Goal: Task Accomplishment & Management: Manage account settings

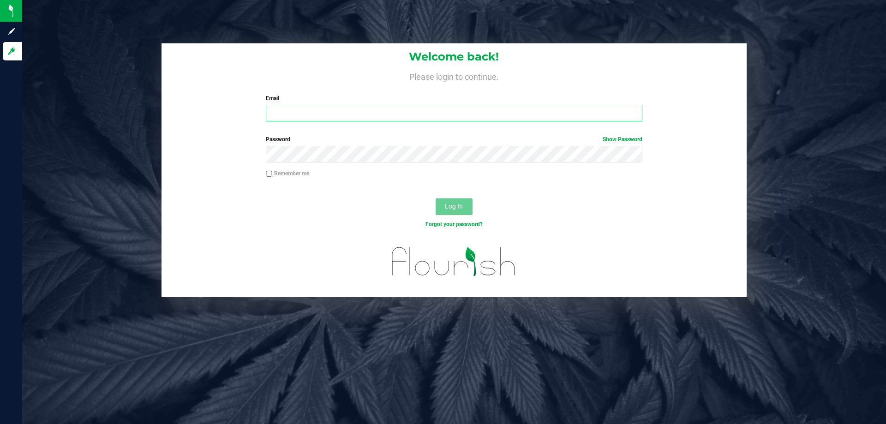
click at [321, 116] on input "Email" at bounding box center [454, 113] width 376 height 17
click at [358, 117] on input "[EMAIL_ADDRESS]" at bounding box center [454, 113] width 376 height 17
type input "[EMAIL_ADDRESS][DOMAIN_NAME]"
click at [436, 199] on button "Log In" at bounding box center [454, 207] width 37 height 17
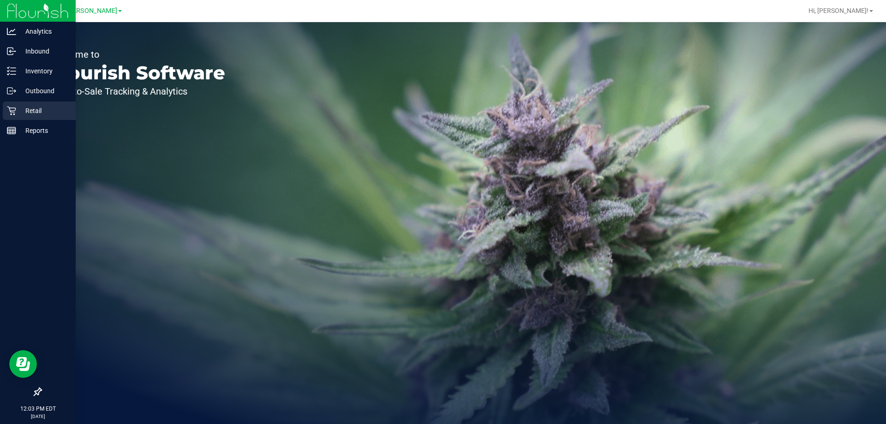
click at [40, 114] on p "Retail" at bounding box center [43, 110] width 55 height 11
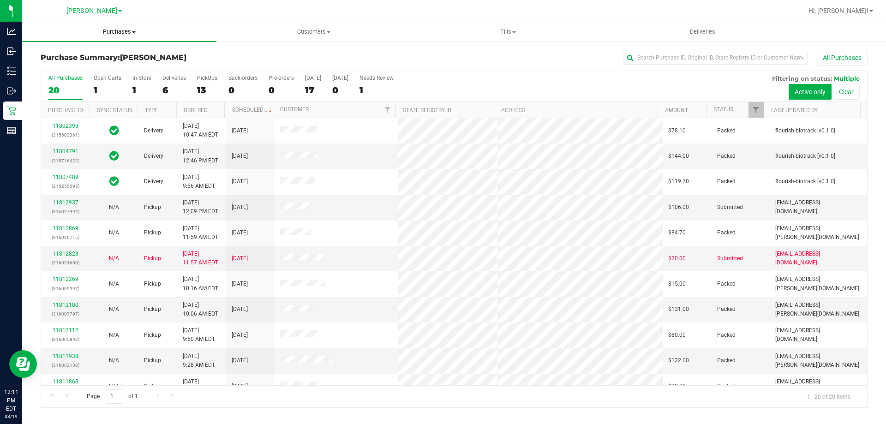
click at [132, 30] on span "Purchases" at bounding box center [119, 32] width 194 height 8
click at [68, 67] on span "Fulfillment" at bounding box center [50, 67] width 57 height 8
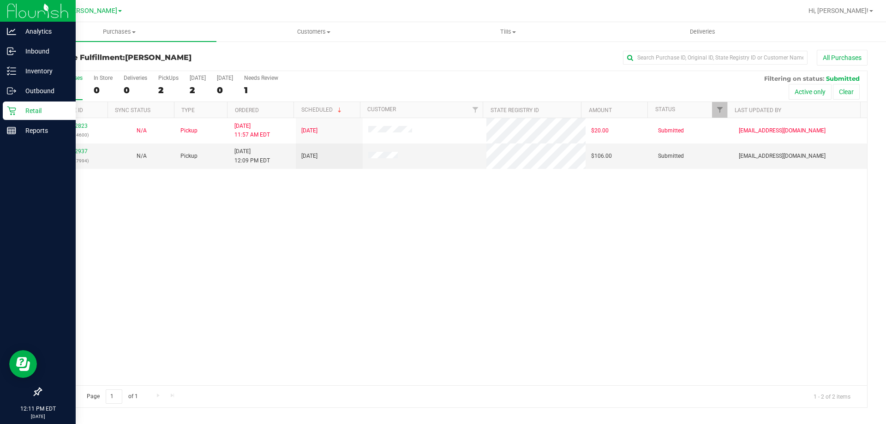
click at [33, 111] on p "Retail" at bounding box center [43, 110] width 55 height 11
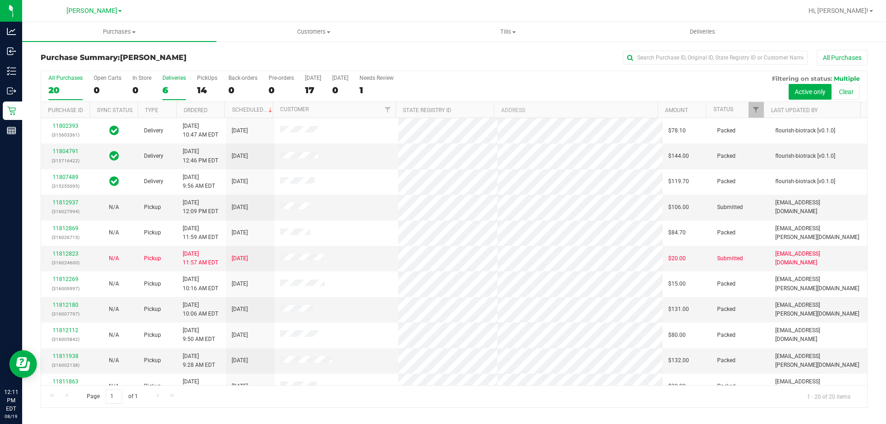
click at [164, 91] on div "6" at bounding box center [174, 90] width 24 height 11
click at [0, 0] on input "Deliveries 6" at bounding box center [0, 0] width 0 height 0
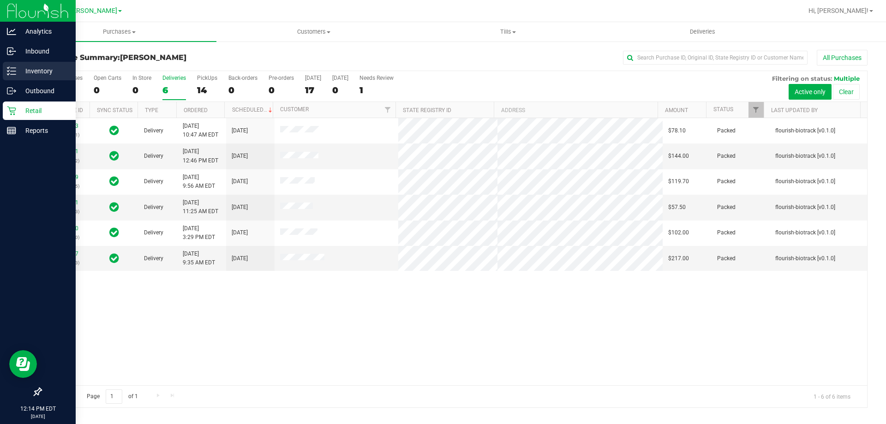
click at [13, 68] on line at bounding box center [13, 68] width 5 height 0
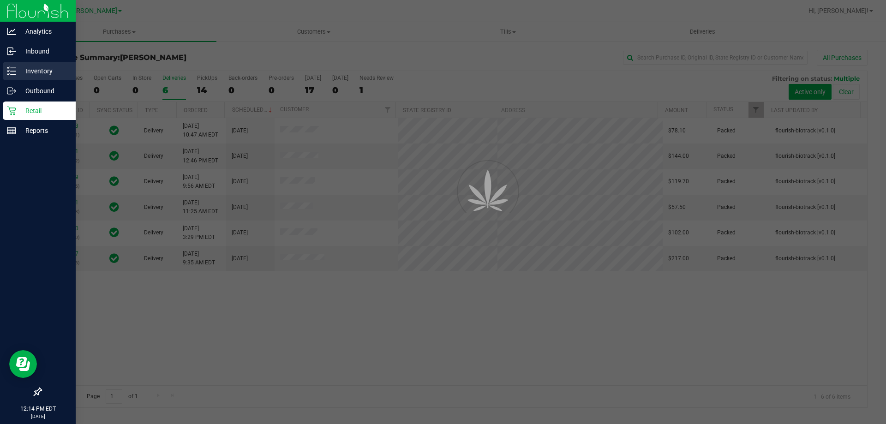
click at [30, 71] on p "Inventory" at bounding box center [43, 71] width 55 height 11
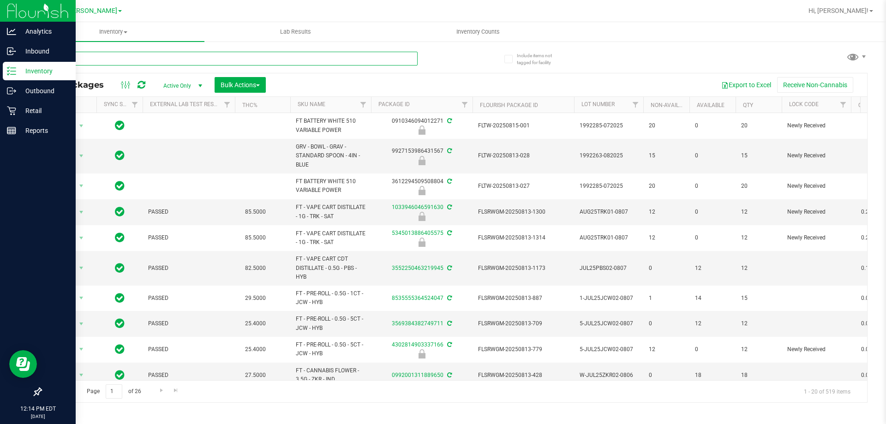
click at [194, 61] on input "text" at bounding box center [229, 59] width 377 height 14
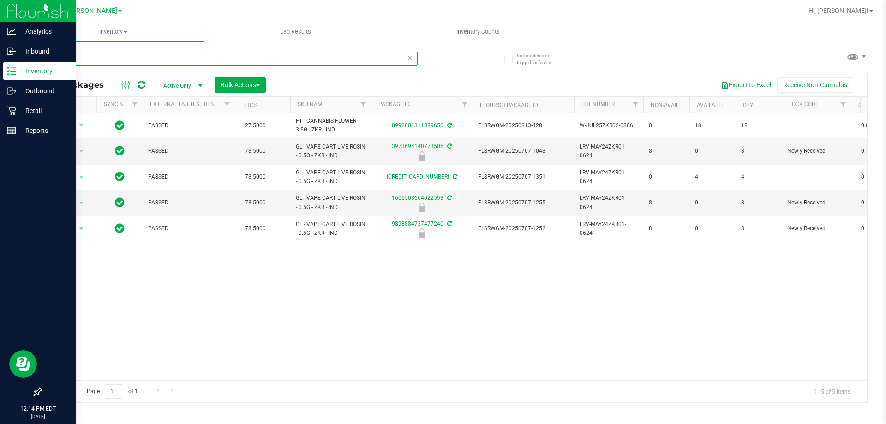
type input "zkr"
click at [30, 109] on p "Retail" at bounding box center [43, 110] width 55 height 11
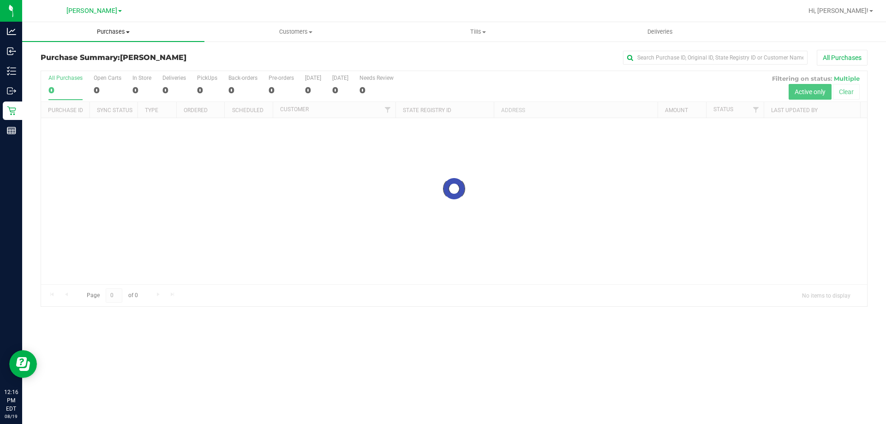
click at [109, 31] on span "Purchases" at bounding box center [113, 32] width 182 height 8
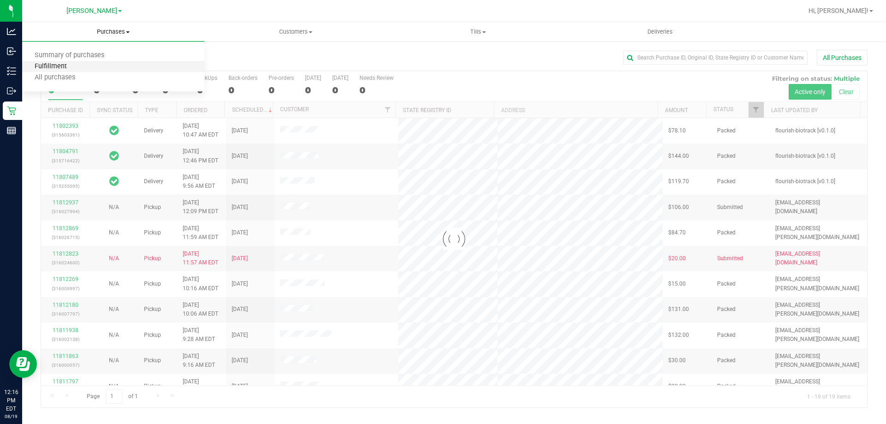
click at [52, 66] on span "Fulfillment" at bounding box center [50, 67] width 57 height 8
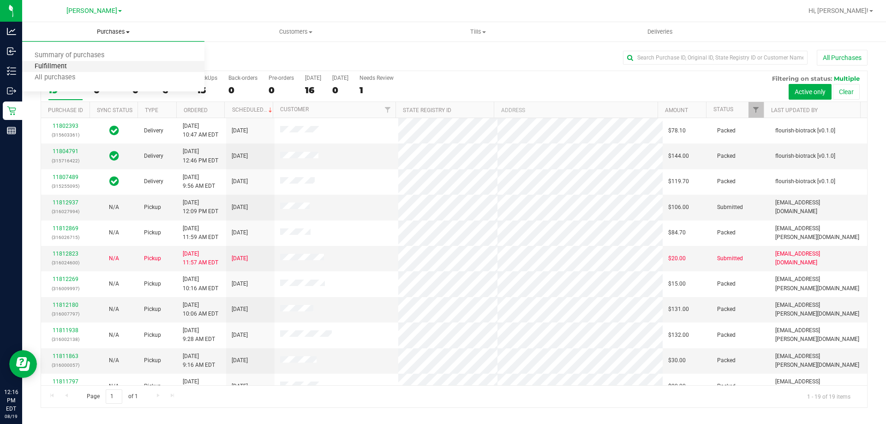
click at [65, 68] on span "Fulfillment" at bounding box center [50, 67] width 57 height 8
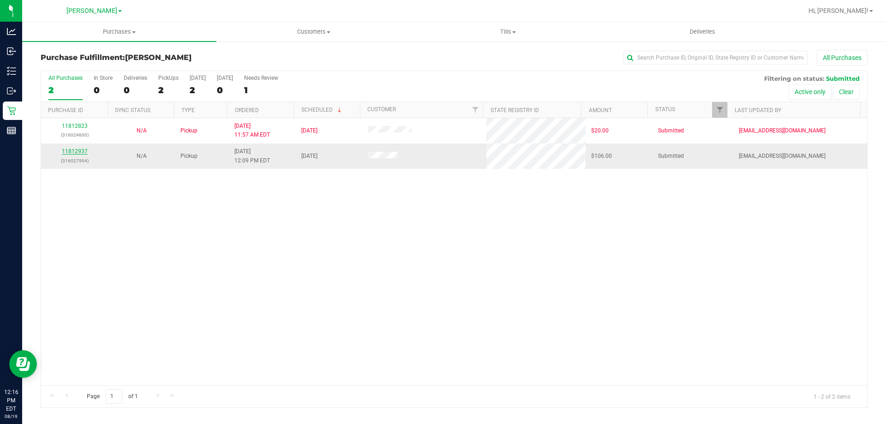
click at [83, 153] on link "11812937" at bounding box center [75, 151] width 26 height 6
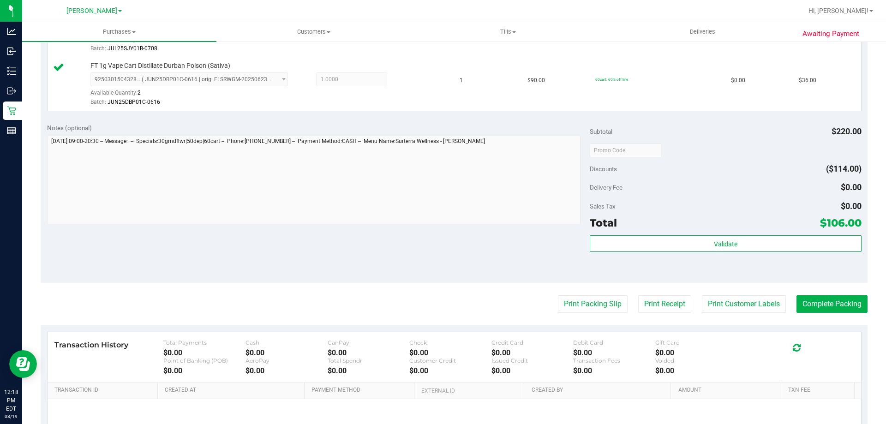
scroll to position [432, 0]
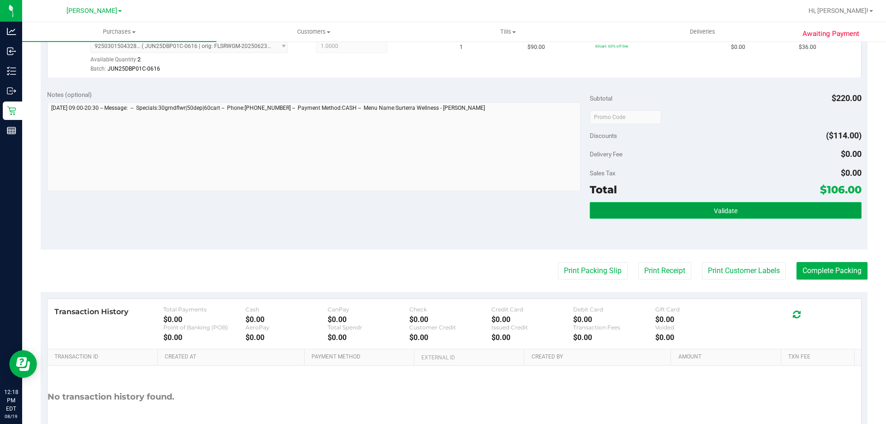
click at [707, 207] on button "Validate" at bounding box center [725, 210] width 271 height 17
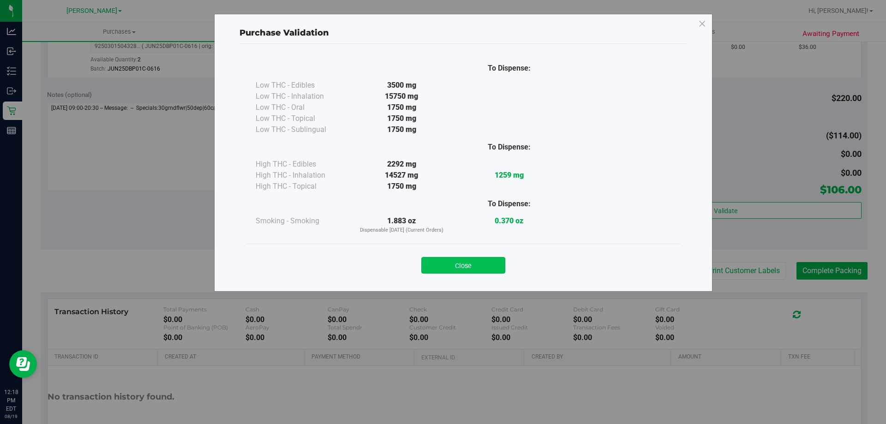
click at [438, 261] on button "Close" at bounding box center [463, 265] width 84 height 17
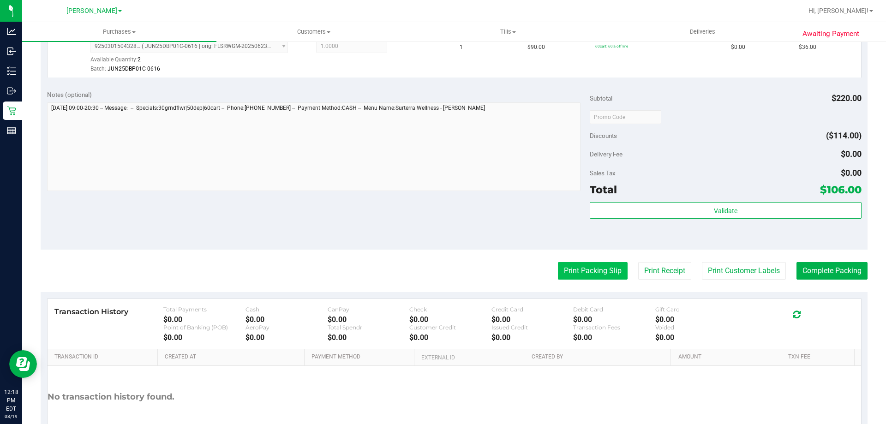
click at [579, 269] on button "Print Packing Slip" at bounding box center [593, 271] width 70 height 18
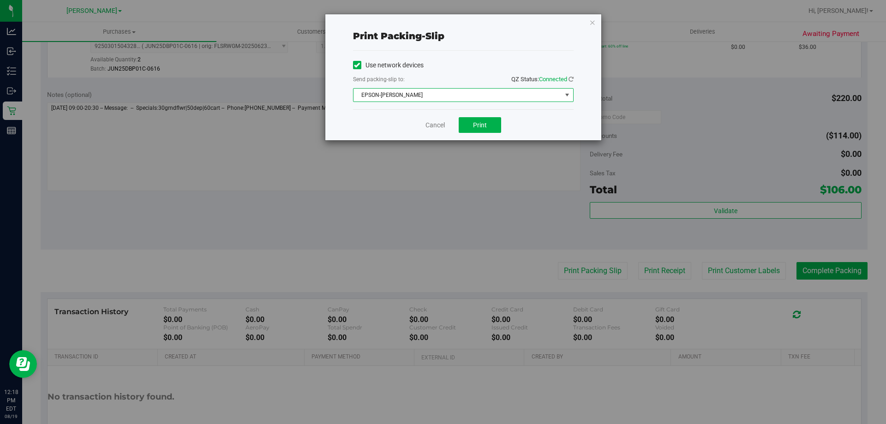
click at [406, 96] on span "EPSON-BECK" at bounding box center [458, 95] width 208 height 13
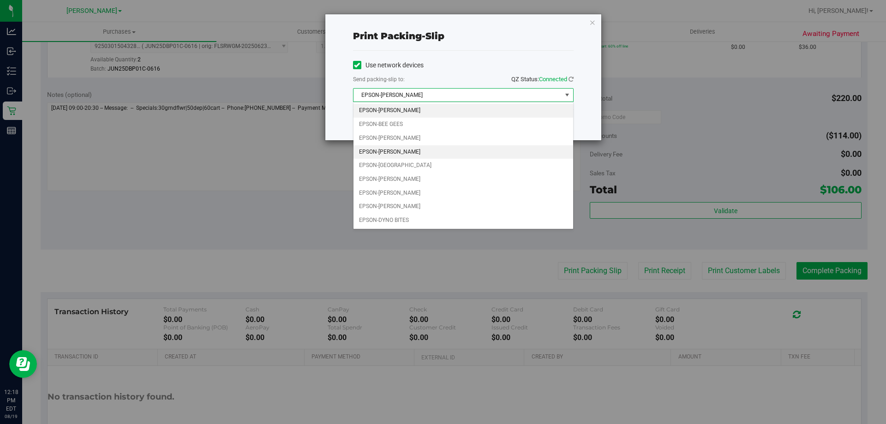
click at [418, 149] on li "EPSON-CHARLIE SIMPSON" at bounding box center [464, 152] width 220 height 14
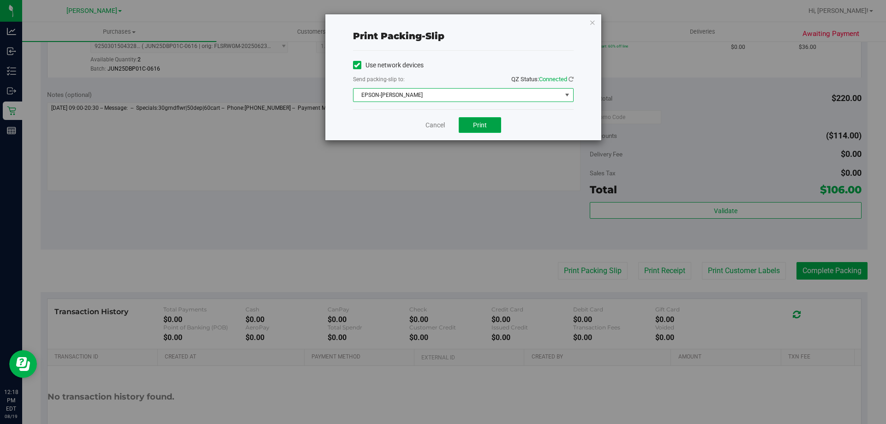
click at [485, 121] on span "Print" at bounding box center [480, 124] width 14 height 7
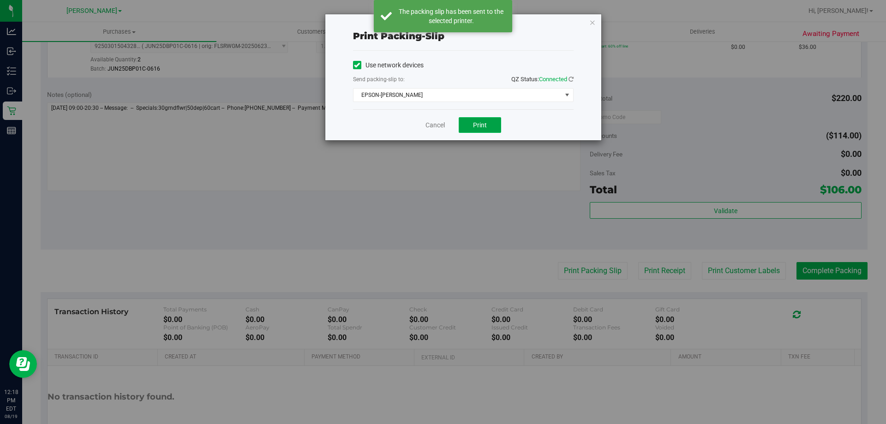
click at [488, 126] on button "Print" at bounding box center [480, 125] width 42 height 16
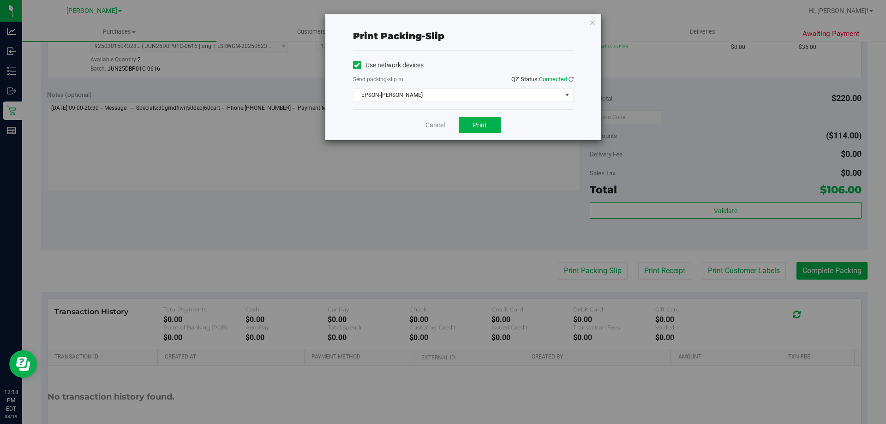
click at [440, 125] on link "Cancel" at bounding box center [435, 125] width 19 height 10
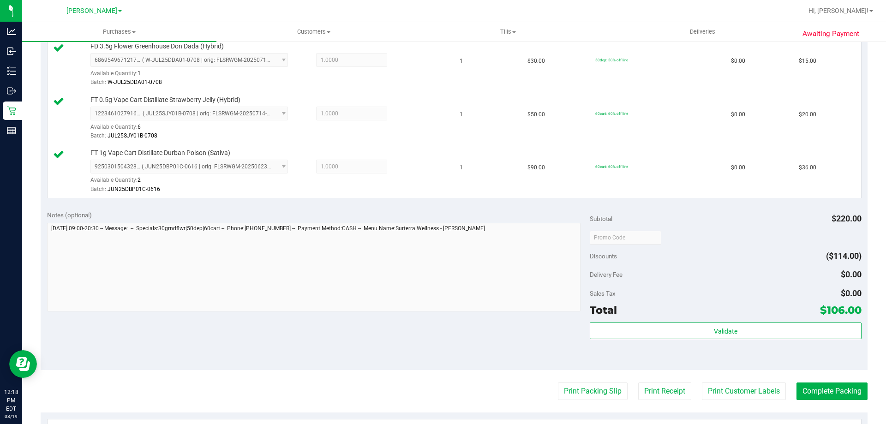
scroll to position [491, 0]
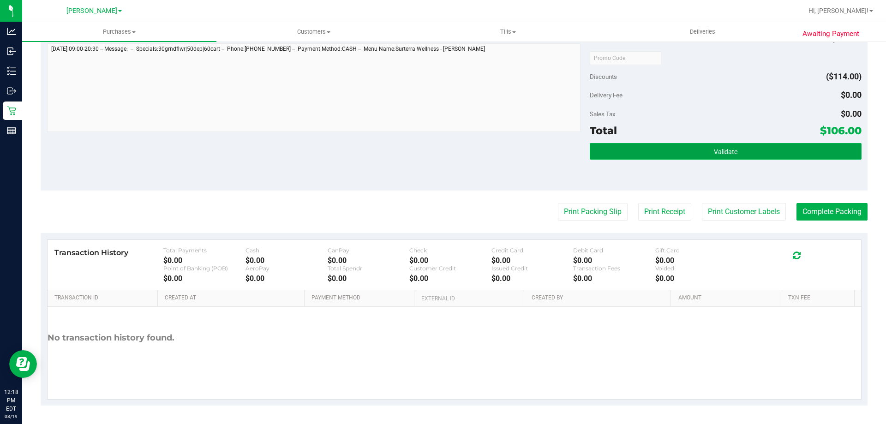
click at [683, 154] on button "Validate" at bounding box center [725, 151] width 271 height 17
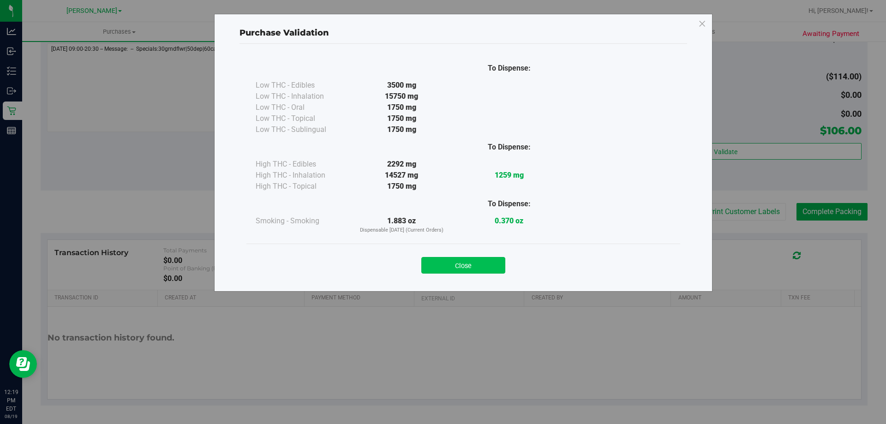
click at [453, 262] on button "Close" at bounding box center [463, 265] width 84 height 17
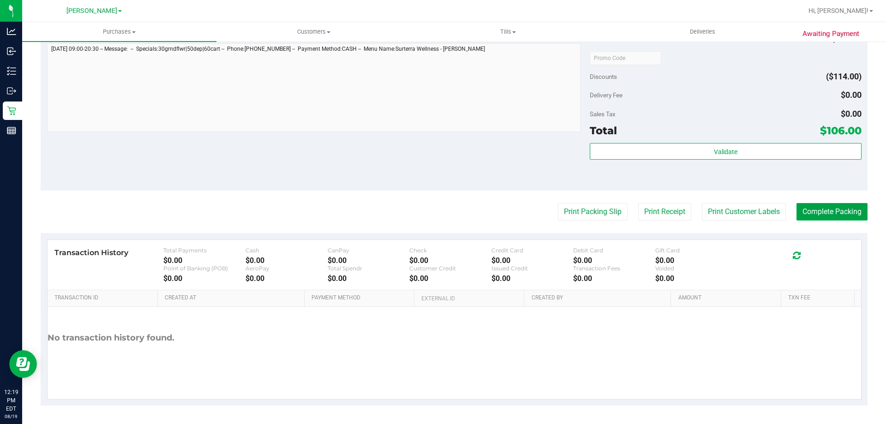
click at [816, 211] on button "Complete Packing" at bounding box center [832, 212] width 71 height 18
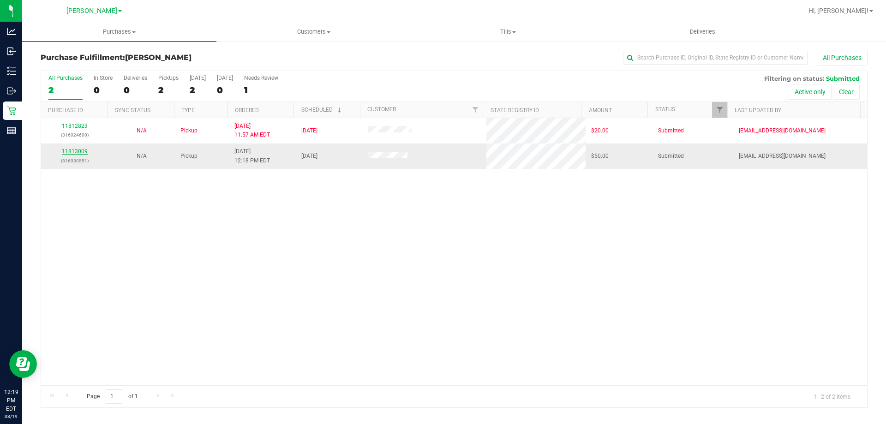
click at [70, 150] on link "11813009" at bounding box center [75, 151] width 26 height 6
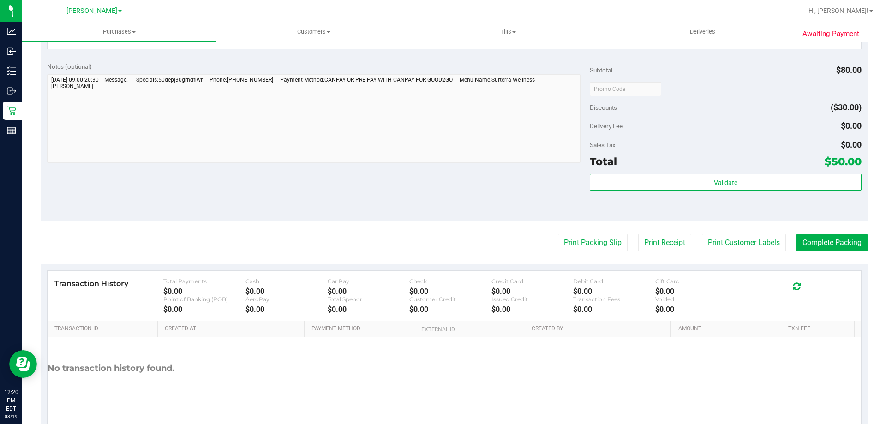
scroll to position [356, 0]
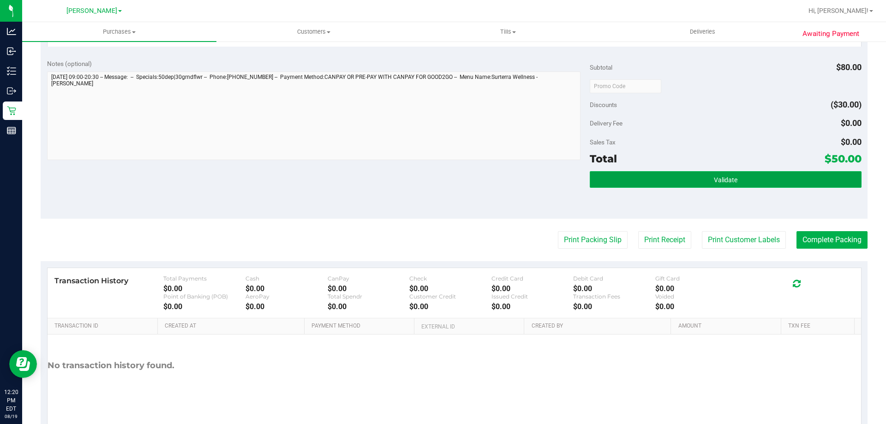
click at [730, 176] on span "Validate" at bounding box center [726, 179] width 24 height 7
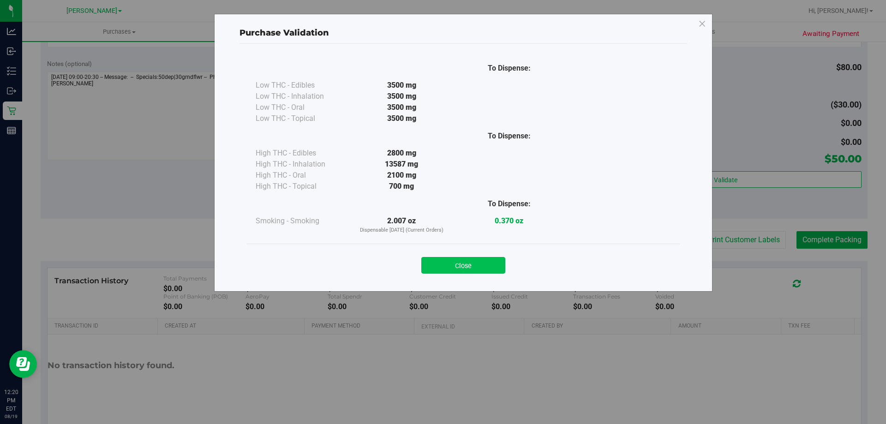
click at [459, 271] on button "Close" at bounding box center [463, 265] width 84 height 17
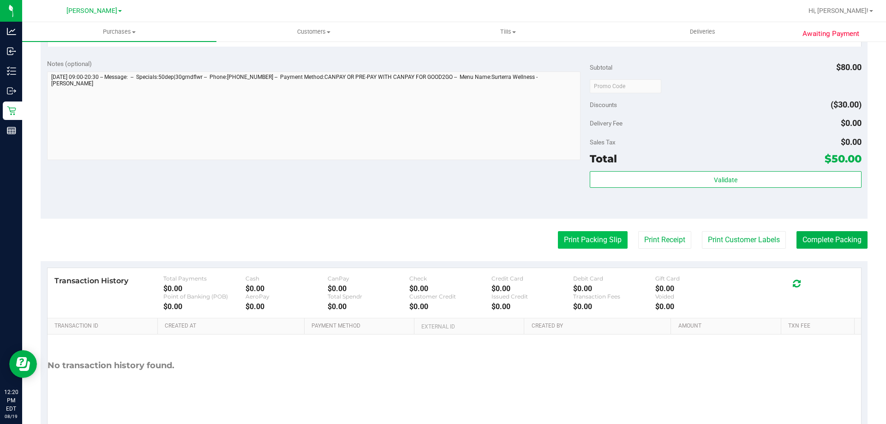
click at [592, 244] on button "Print Packing Slip" at bounding box center [593, 240] width 70 height 18
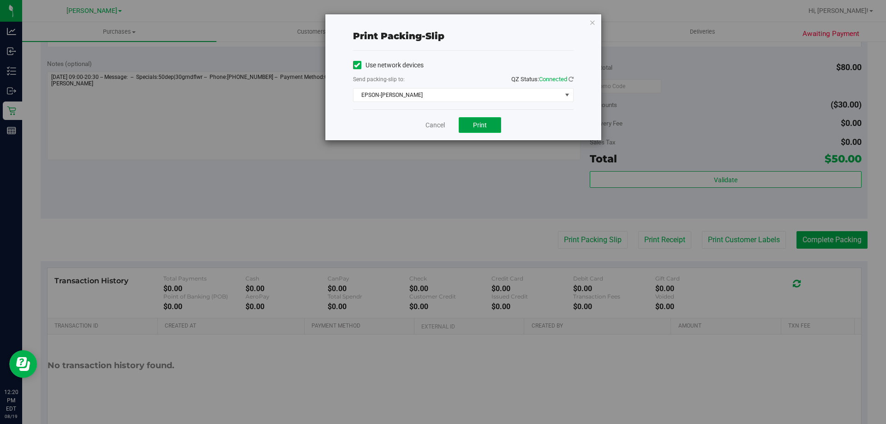
click at [476, 128] on span "Print" at bounding box center [480, 124] width 14 height 7
click at [439, 120] on link "Cancel" at bounding box center [435, 125] width 19 height 10
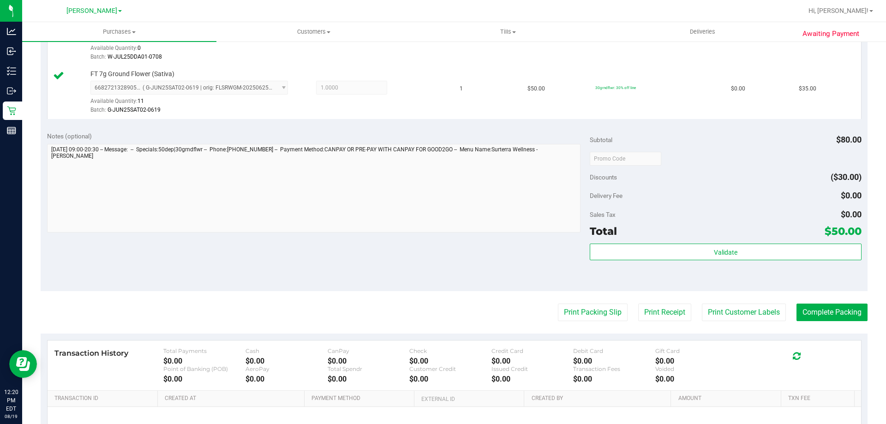
scroll to position [375, 0]
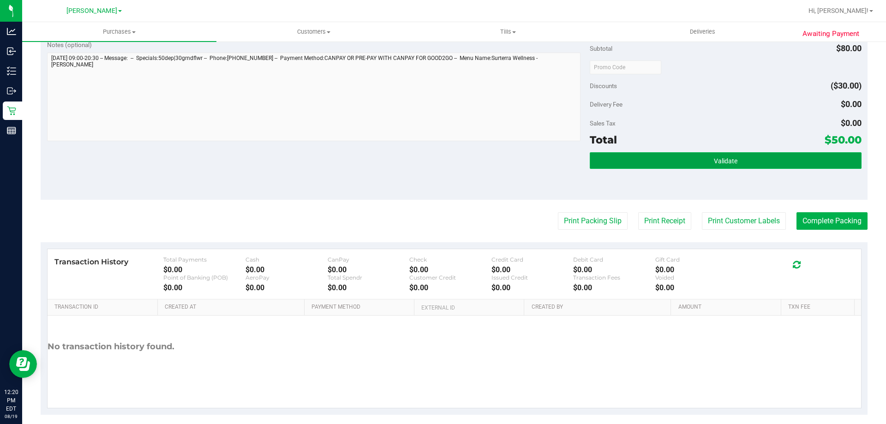
click at [726, 159] on span "Validate" at bounding box center [726, 160] width 24 height 7
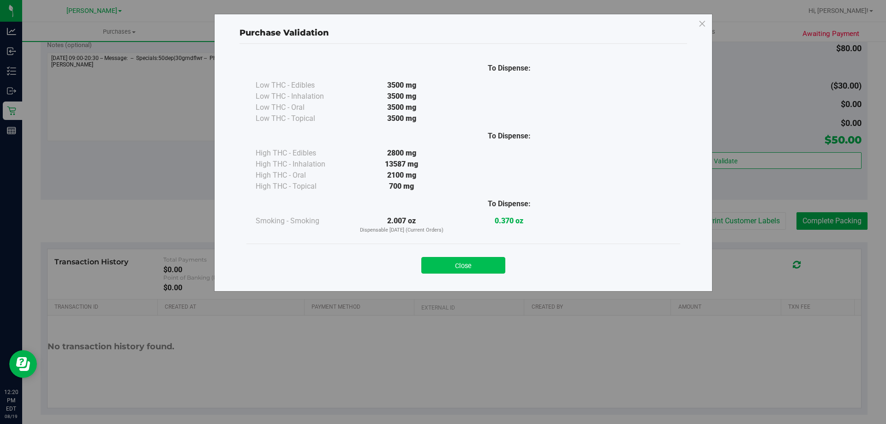
click at [475, 265] on button "Close" at bounding box center [463, 265] width 84 height 17
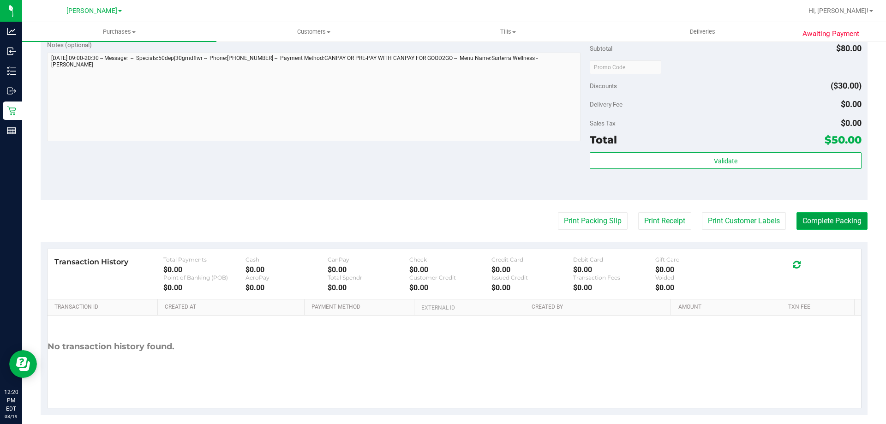
click at [849, 222] on button "Complete Packing" at bounding box center [832, 221] width 71 height 18
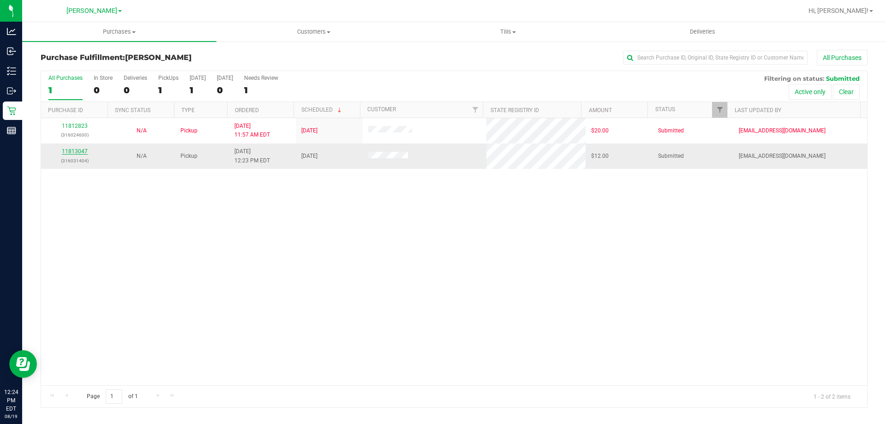
click at [69, 150] on link "11813047" at bounding box center [75, 151] width 26 height 6
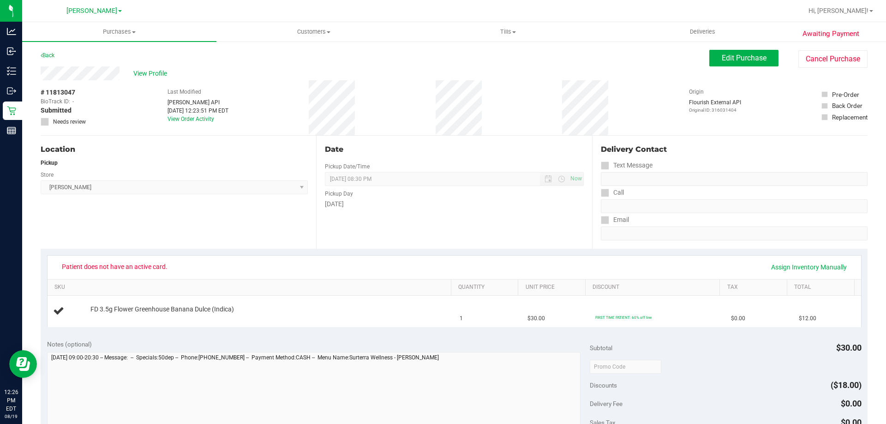
click at [121, 79] on div "View Profile" at bounding box center [375, 73] width 669 height 14
click at [730, 59] on span "Edit Purchase" at bounding box center [744, 58] width 45 height 9
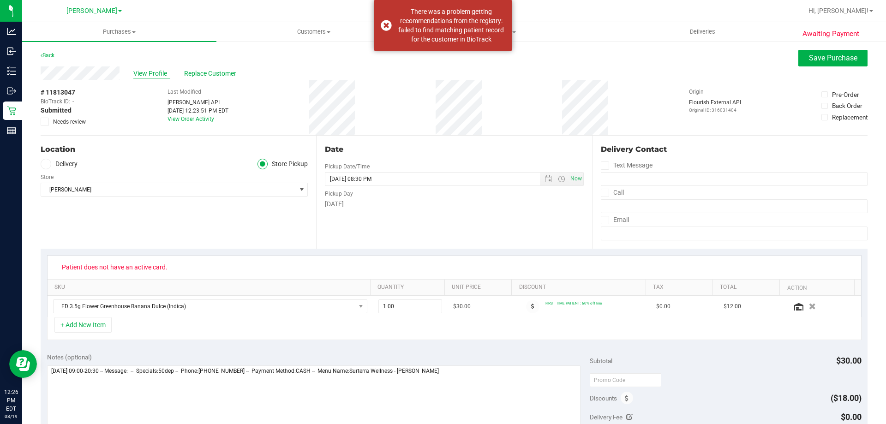
click at [145, 72] on span "View Profile" at bounding box center [151, 74] width 37 height 10
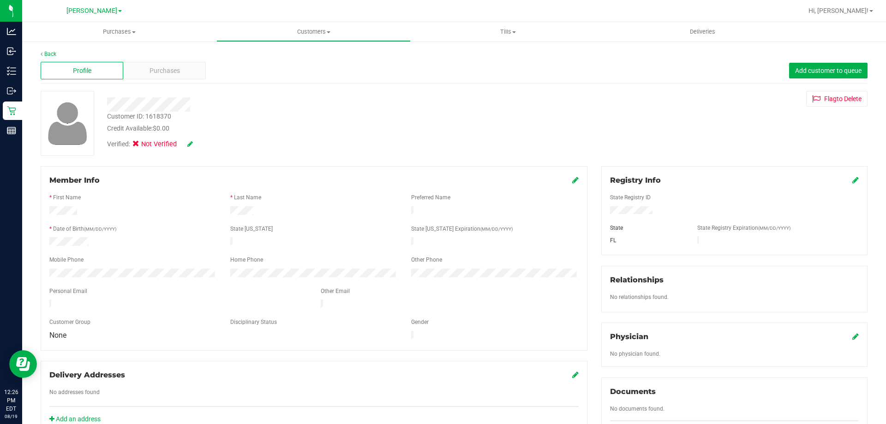
click at [853, 180] on div "Registry Info State Registry ID State State Registry Expiration (MM/DD/YYYY) FL" at bounding box center [735, 210] width 266 height 89
click at [853, 180] on icon at bounding box center [856, 179] width 6 height 7
click at [851, 182] on icon at bounding box center [855, 180] width 8 height 7
click at [188, 144] on icon at bounding box center [190, 144] width 6 height 6
click at [135, 147] on span at bounding box center [138, 145] width 8 height 8
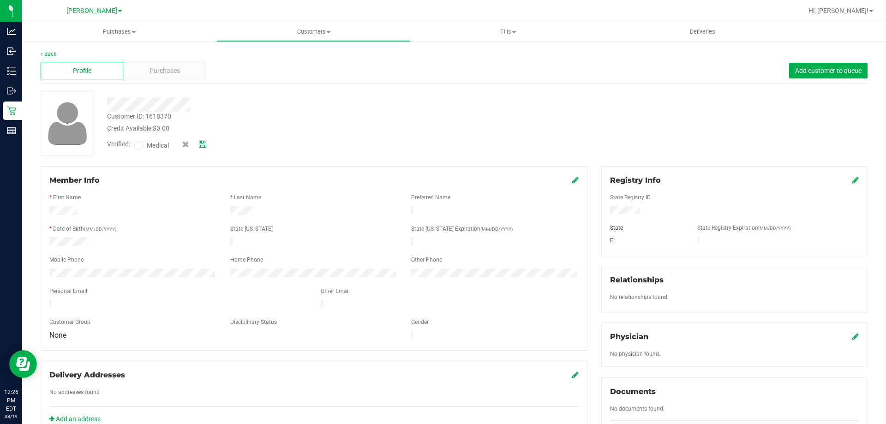
click at [0, 0] on input "Medical" at bounding box center [0, 0] width 0 height 0
click at [205, 142] on icon at bounding box center [202, 144] width 7 height 6
click at [164, 81] on div "Profile Purchases Add customer to queue" at bounding box center [454, 70] width 827 height 25
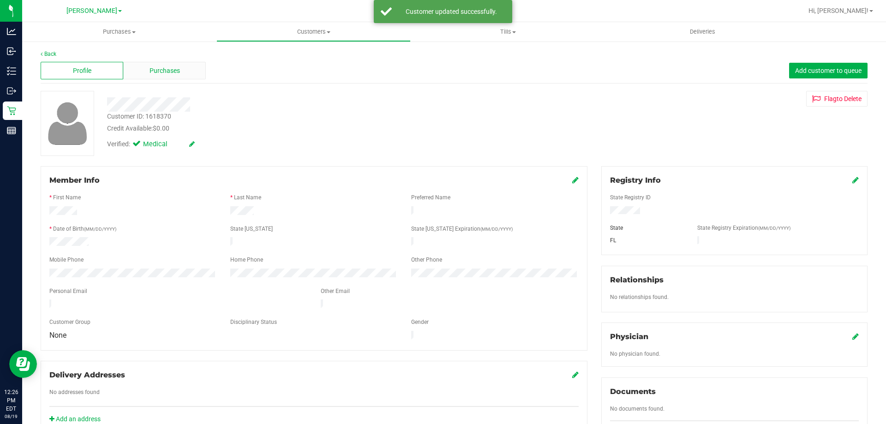
click at [164, 72] on span "Purchases" at bounding box center [165, 71] width 30 height 10
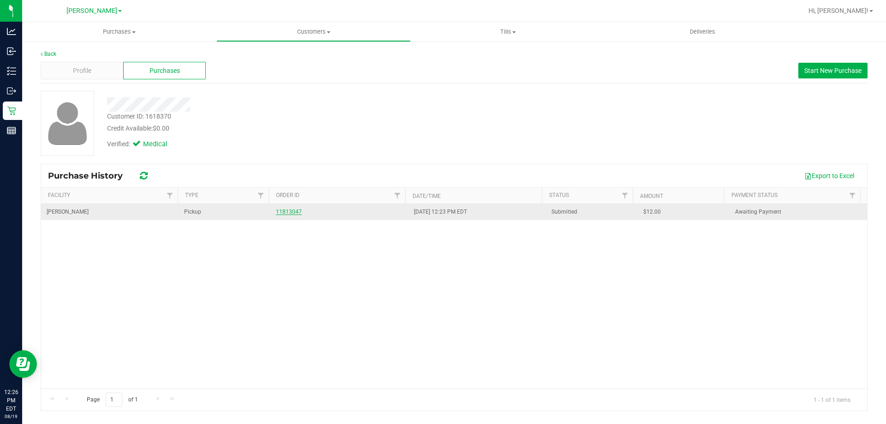
click at [284, 211] on link "11813047" at bounding box center [289, 212] width 26 height 6
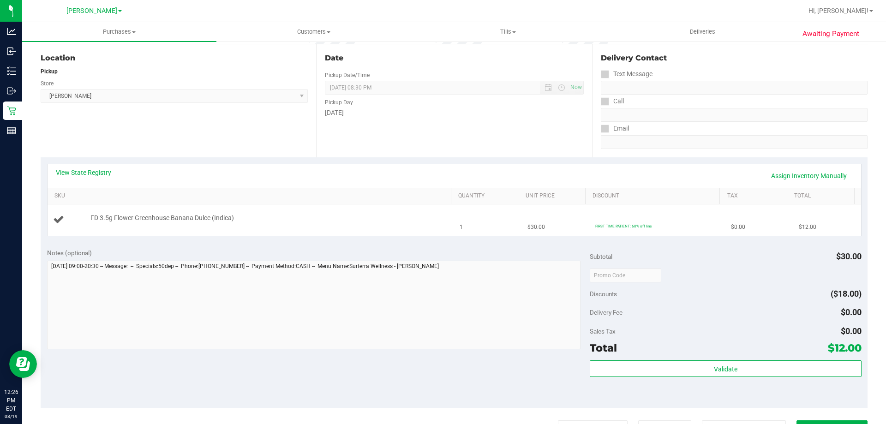
scroll to position [92, 0]
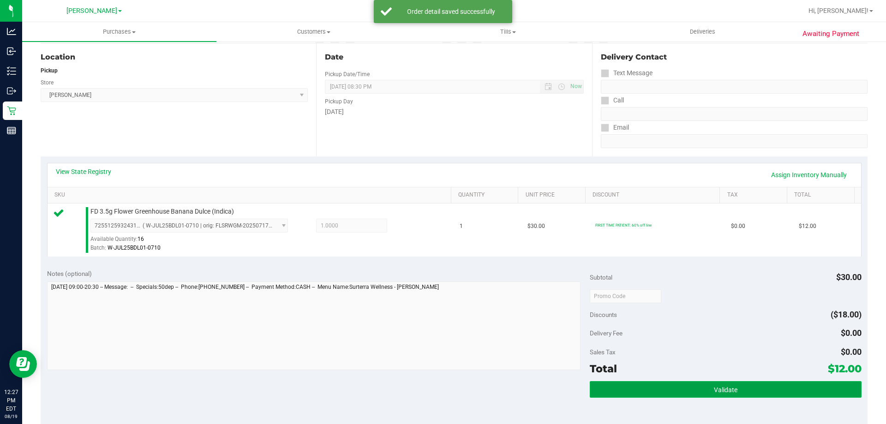
click at [671, 391] on button "Validate" at bounding box center [725, 389] width 271 height 17
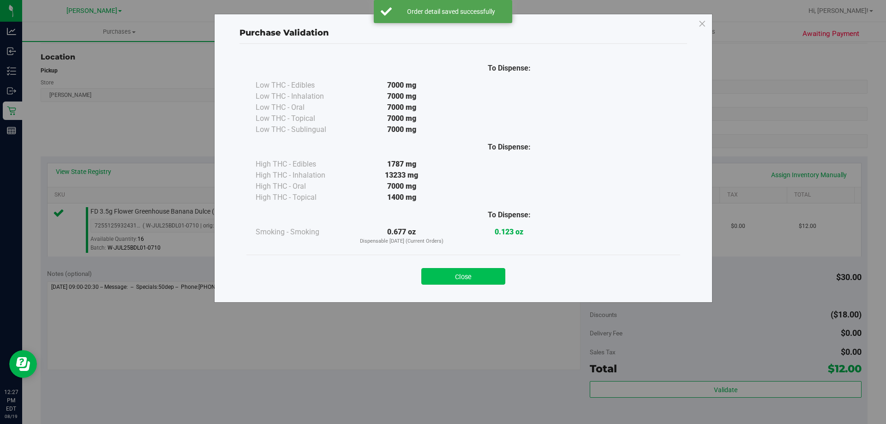
click at [475, 279] on button "Close" at bounding box center [463, 276] width 84 height 17
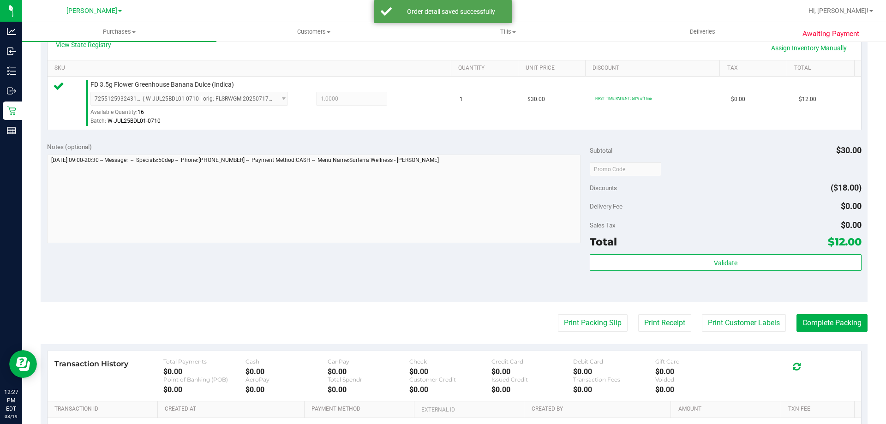
scroll to position [254, 0]
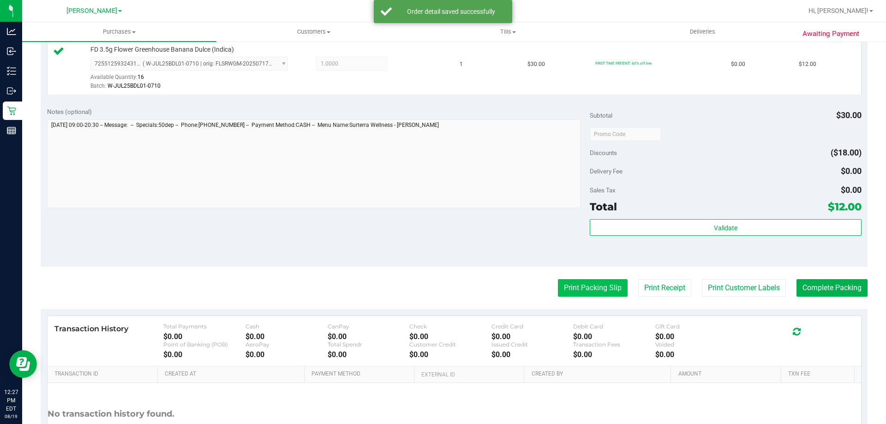
click at [574, 287] on button "Print Packing Slip" at bounding box center [593, 288] width 70 height 18
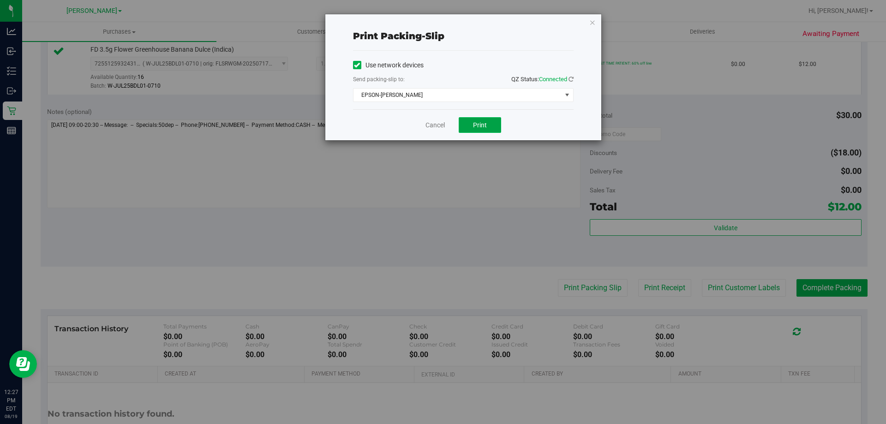
click at [470, 120] on button "Print" at bounding box center [480, 125] width 42 height 16
click at [429, 127] on link "Cancel" at bounding box center [435, 125] width 19 height 10
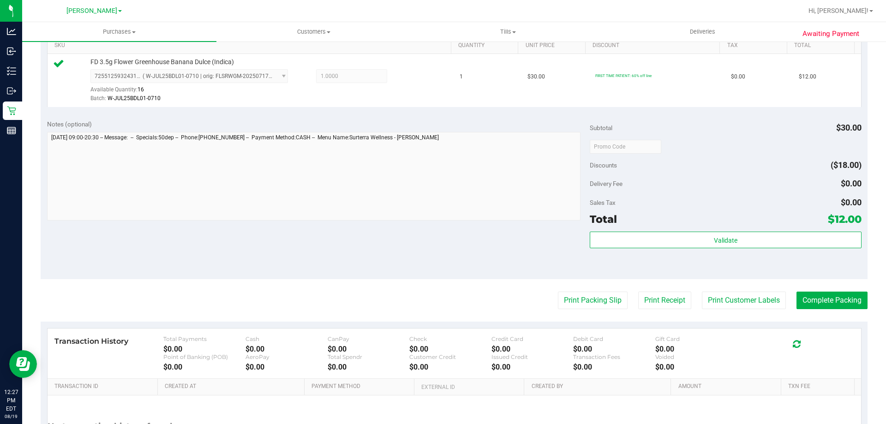
scroll to position [331, 0]
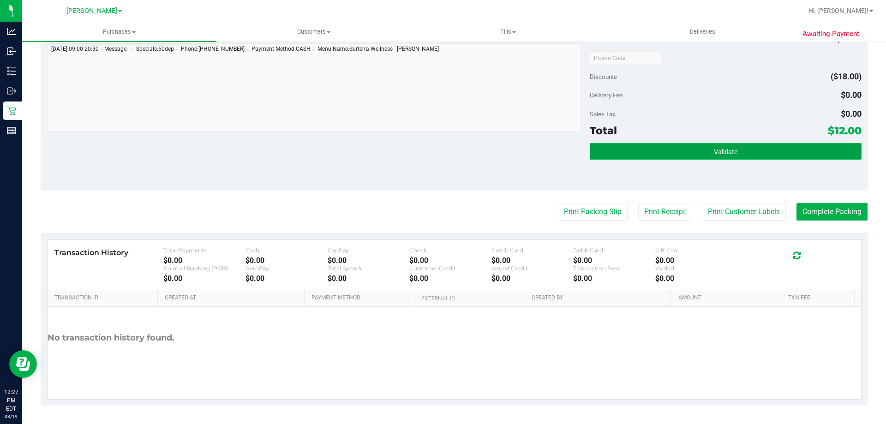
click at [746, 150] on button "Validate" at bounding box center [725, 151] width 271 height 17
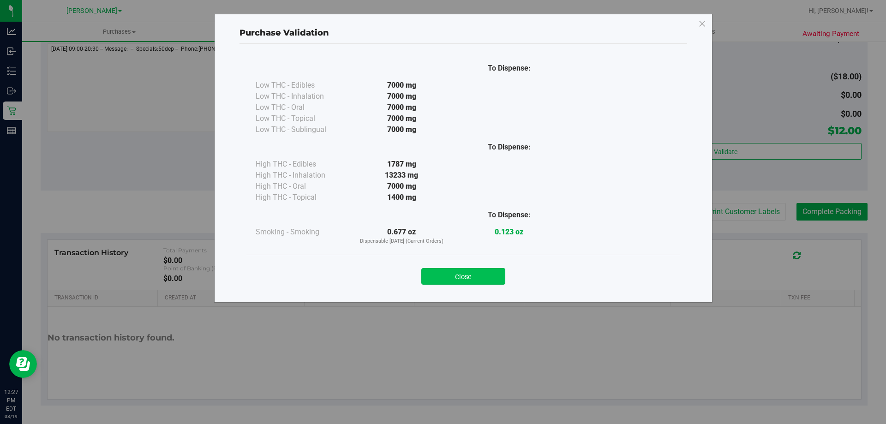
click at [435, 272] on button "Close" at bounding box center [463, 276] width 84 height 17
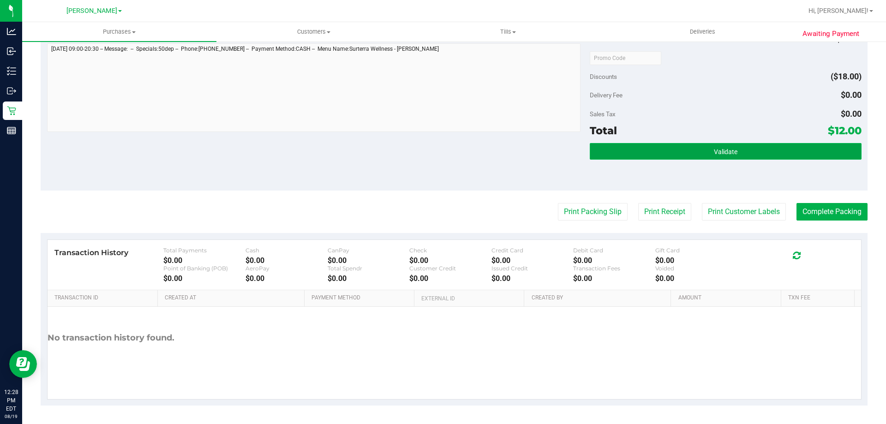
click at [746, 159] on button "Validate" at bounding box center [725, 151] width 271 height 17
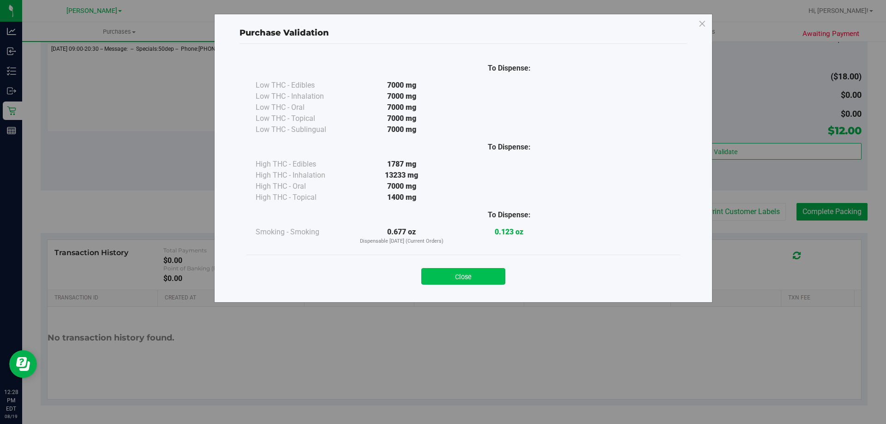
click at [437, 280] on button "Close" at bounding box center [463, 276] width 84 height 17
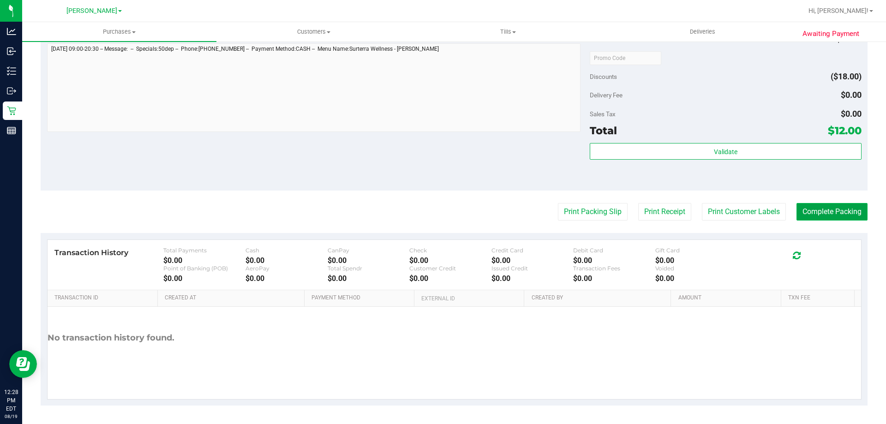
click at [834, 213] on button "Complete Packing" at bounding box center [832, 212] width 71 height 18
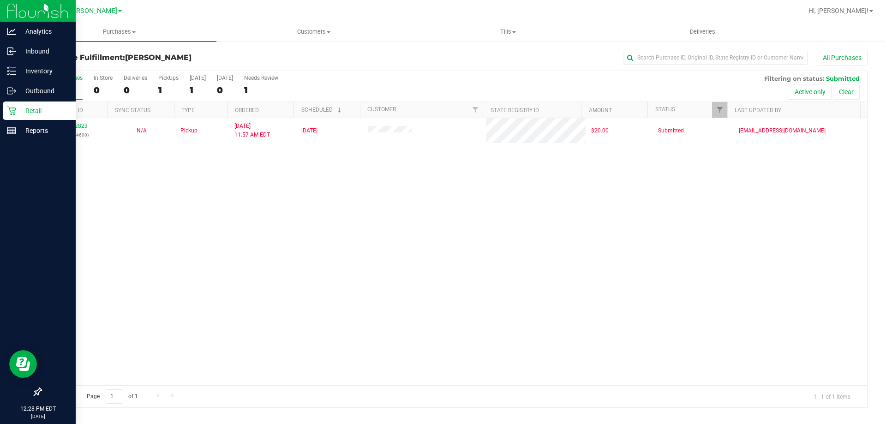
click at [20, 111] on p "Retail" at bounding box center [43, 110] width 55 height 11
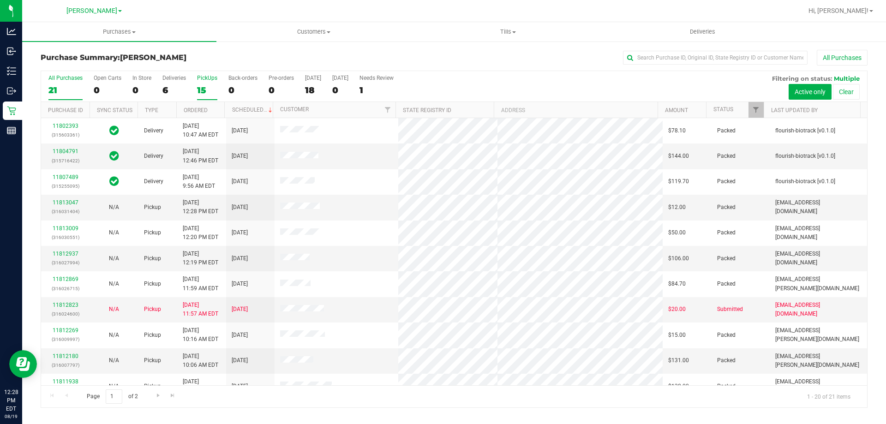
click at [204, 88] on div "15" at bounding box center [207, 90] width 20 height 11
click at [0, 0] on input "PickUps 15" at bounding box center [0, 0] width 0 height 0
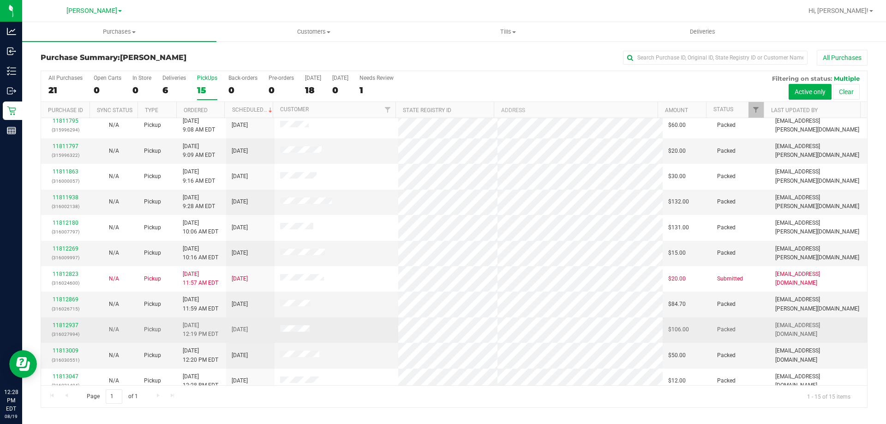
scroll to position [116, 0]
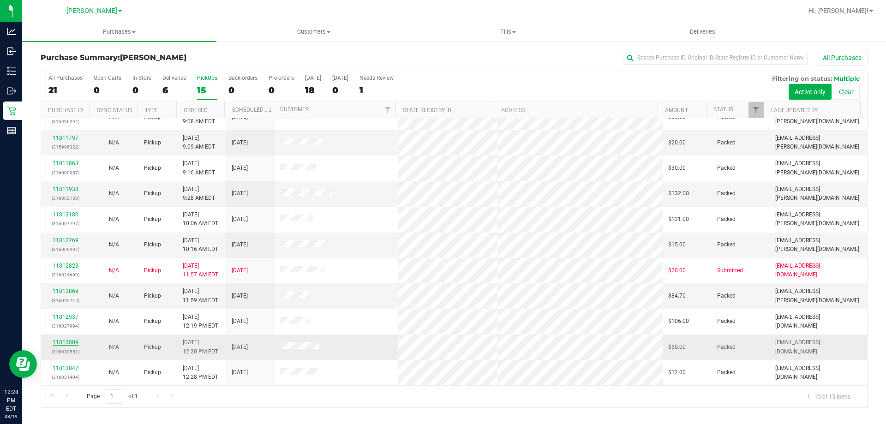
click at [63, 341] on link "11813009" at bounding box center [66, 342] width 26 height 6
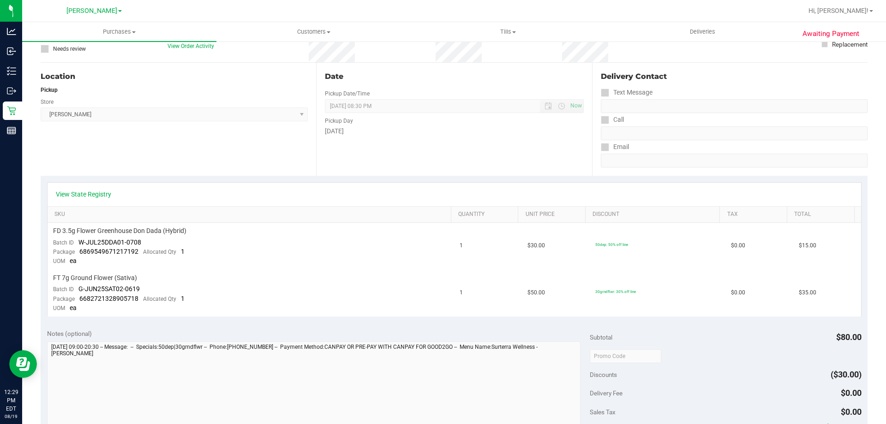
scroll to position [111, 0]
